Goal: Find specific page/section: Find specific page/section

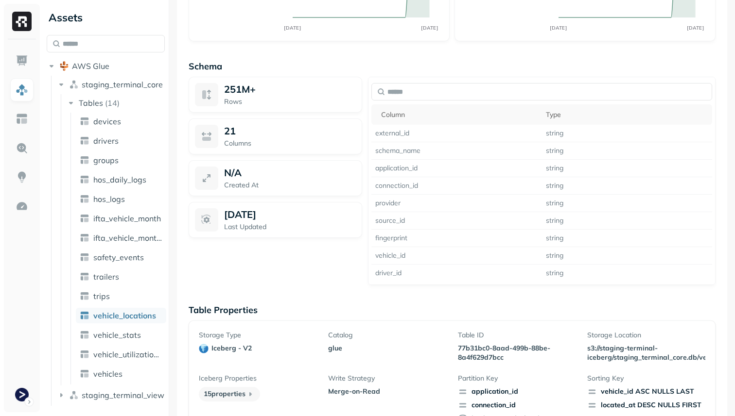
scroll to position [677, 0]
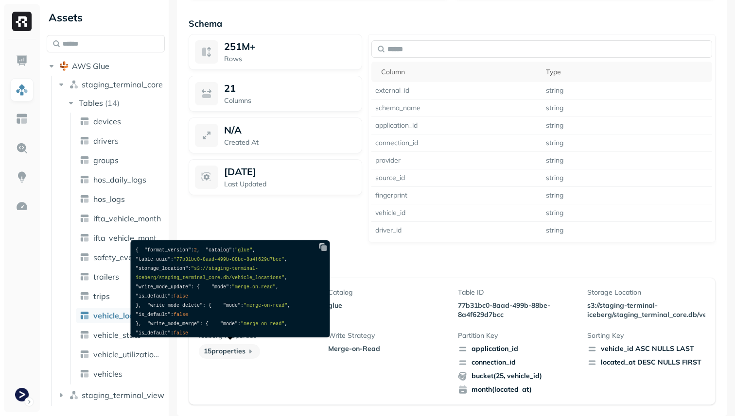
click at [252, 350] on icon at bounding box center [250, 352] width 2 height 4
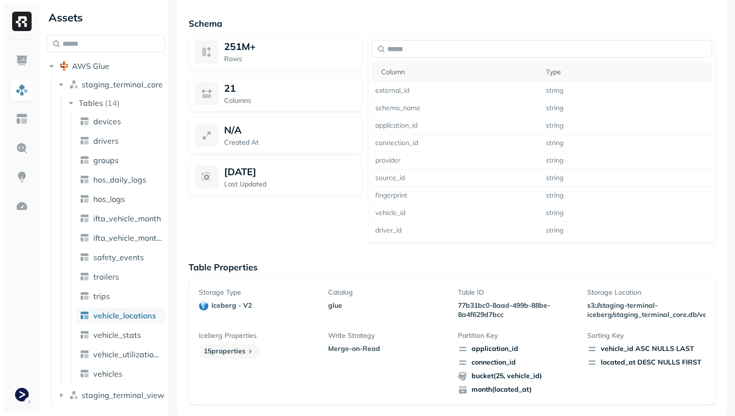
click at [241, 352] on p "15 properties" at bounding box center [229, 351] width 61 height 15
click at [295, 324] on div "Storage Type iceberg - v2 Catalog glue Table ID 77b31bc0-8aad-499b-88be-8a4f629…" at bounding box center [452, 341] width 506 height 107
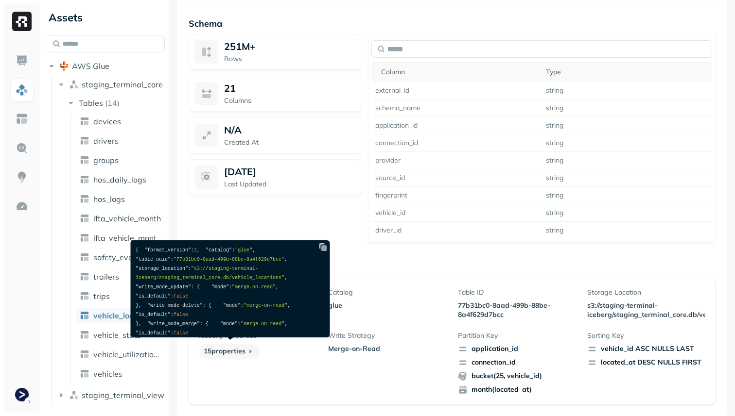
scroll to position [206, 0]
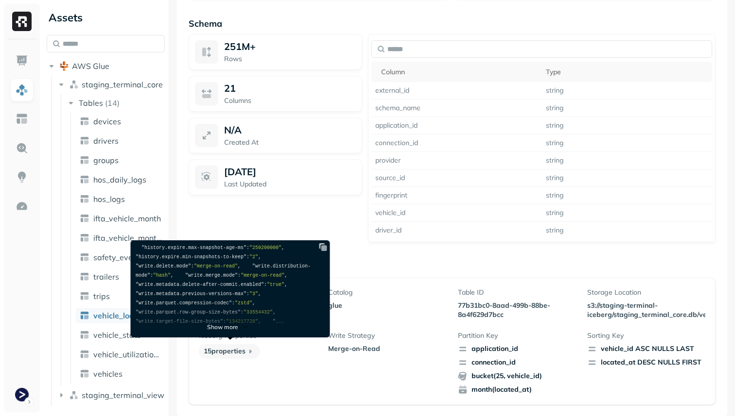
click at [221, 327] on p "Show more" at bounding box center [222, 327] width 31 height 7
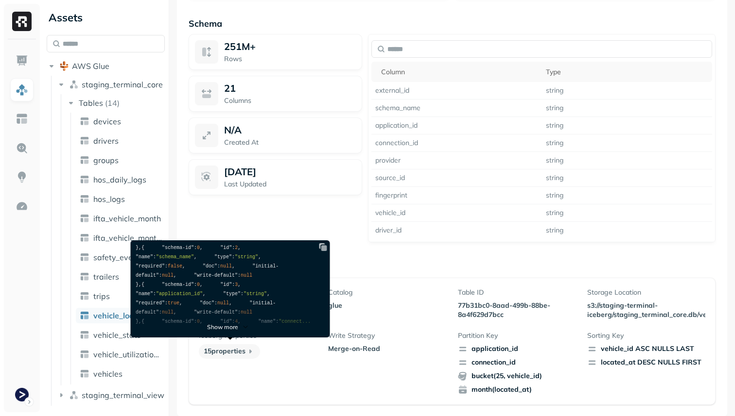
scroll to position [1046, 0]
click at [226, 327] on p "Show more" at bounding box center [222, 327] width 31 height 7
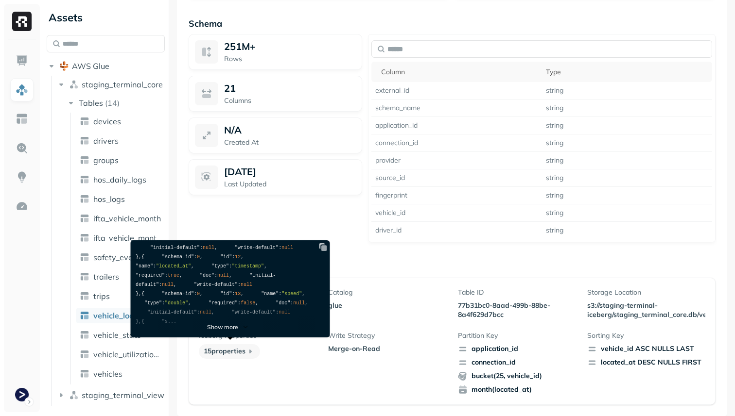
scroll to position [1950, 0]
click at [228, 327] on p "Show more" at bounding box center [222, 327] width 31 height 7
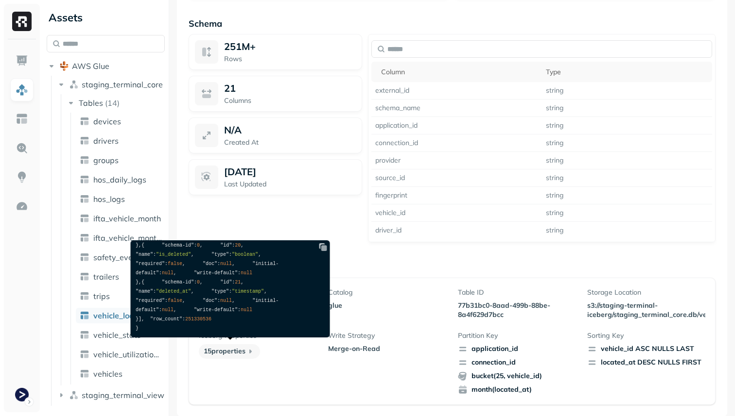
scroll to position [206, 0]
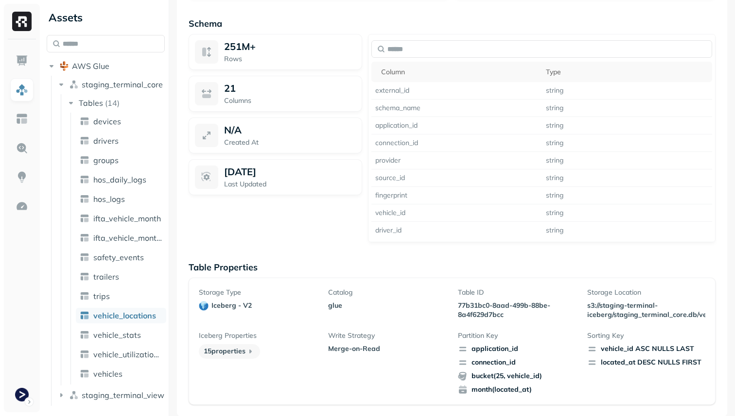
click at [279, 368] on div "Iceberg Properties 15 properties" at bounding box center [258, 363] width 118 height 64
click at [61, 396] on icon "button" at bounding box center [61, 396] width 2 height 4
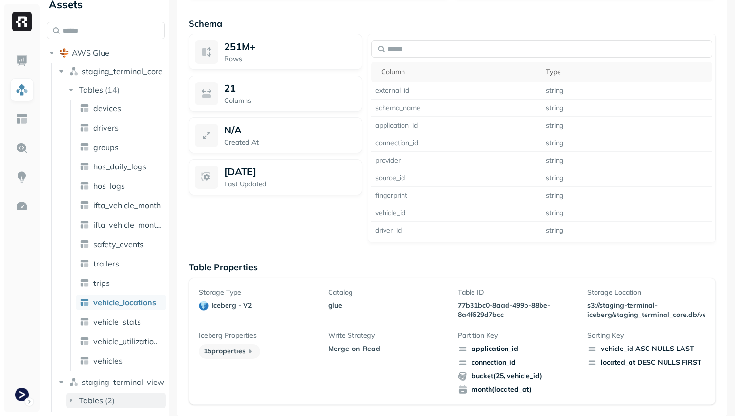
click at [72, 401] on icon "button" at bounding box center [71, 401] width 10 height 10
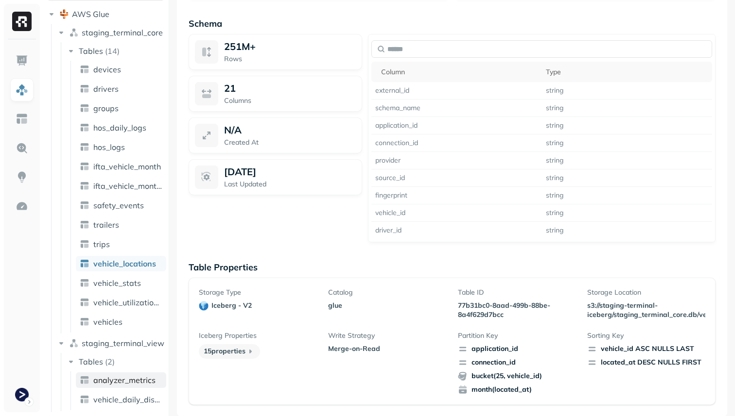
click at [129, 384] on span "analyzer_metrics" at bounding box center [124, 381] width 62 height 10
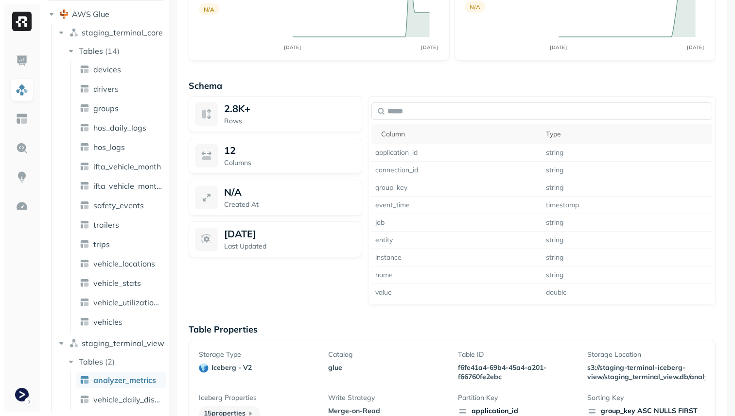
scroll to position [633, 0]
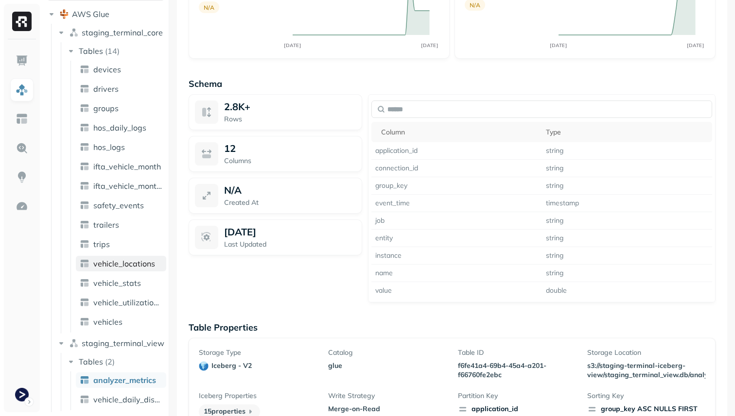
click at [120, 270] on link "vehicle_locations" at bounding box center [121, 264] width 90 height 16
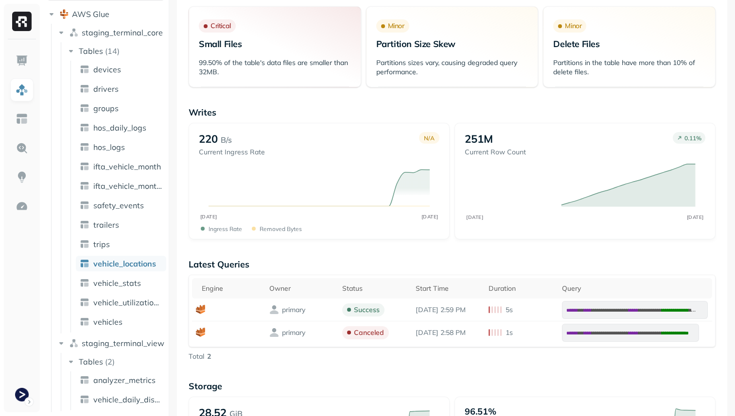
scroll to position [309, 0]
